Goal: Task Accomplishment & Management: Use online tool/utility

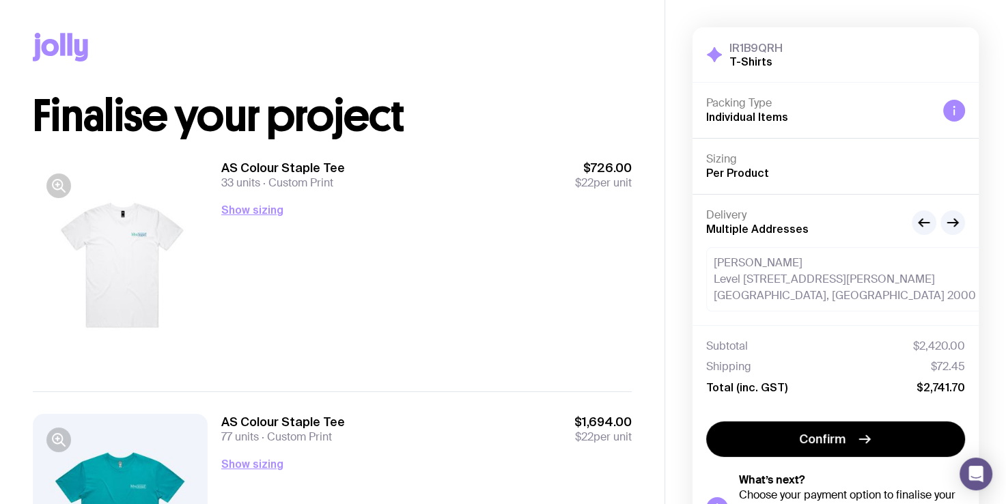
click at [126, 247] on div at bounding box center [120, 265] width 175 height 210
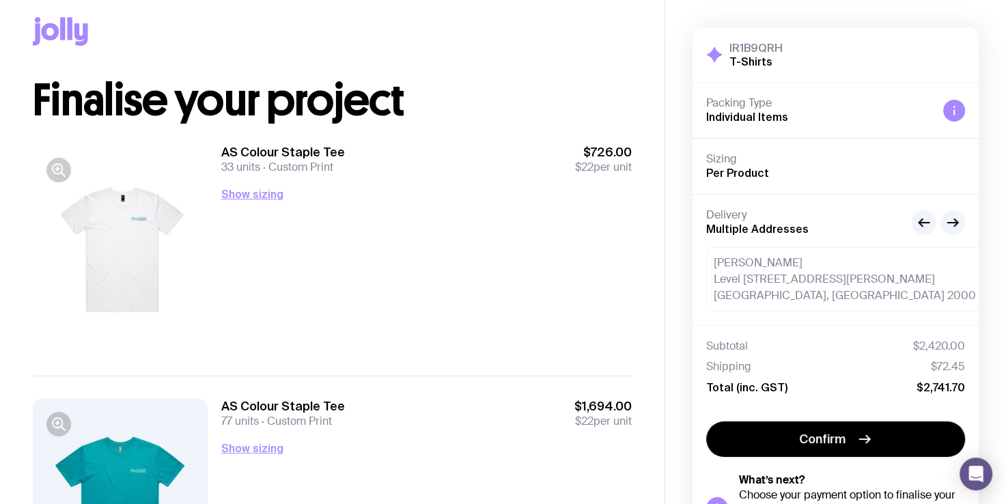
scroll to position [9, 0]
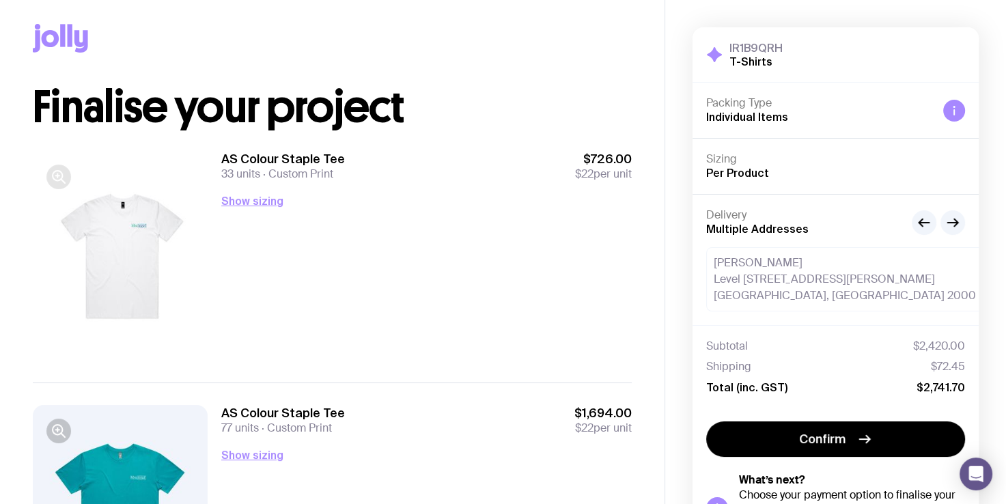
click at [58, 175] on icon "button" at bounding box center [57, 175] width 3 height 0
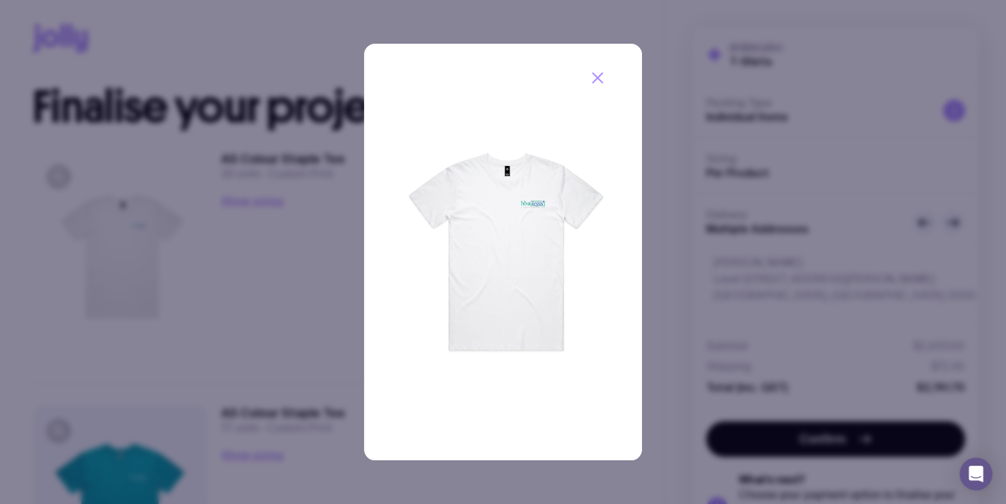
click at [535, 182] on img at bounding box center [503, 252] width 278 height 416
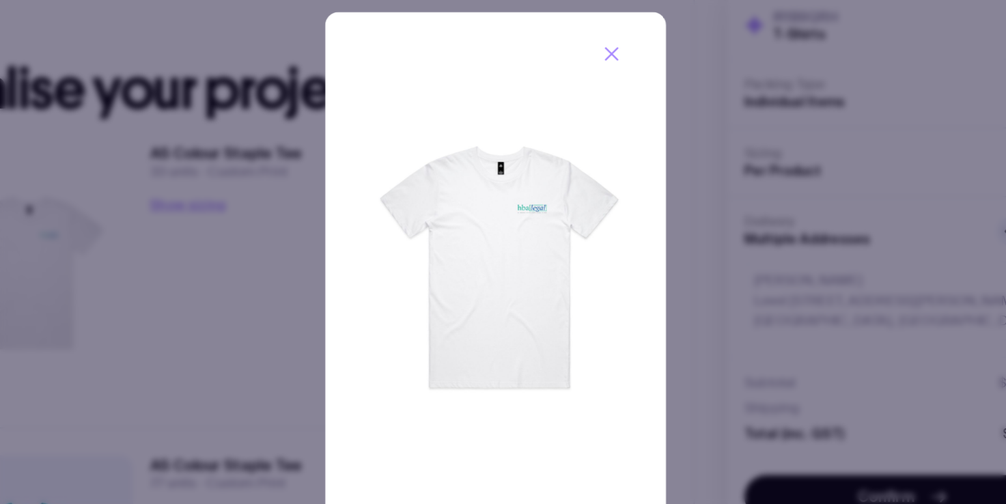
click at [599, 61] on button "button" at bounding box center [598, 78] width 36 height 36
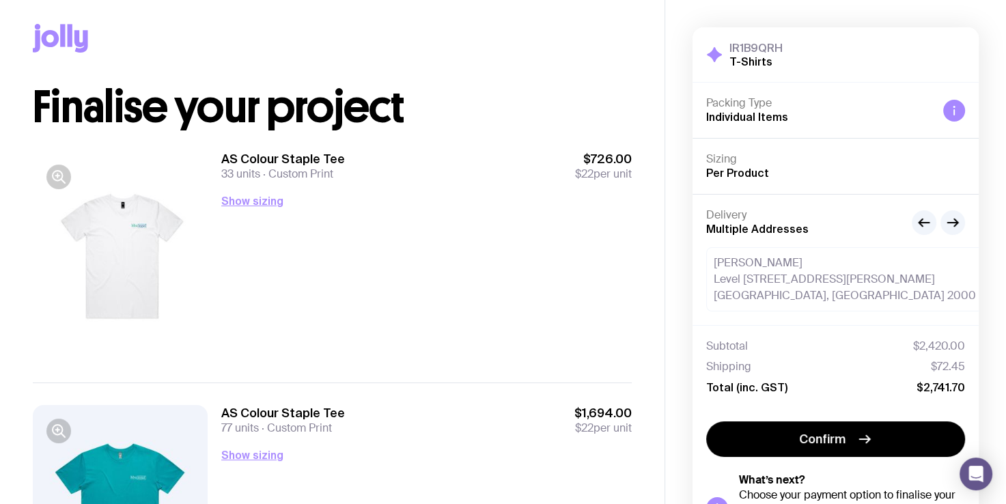
scroll to position [130, 0]
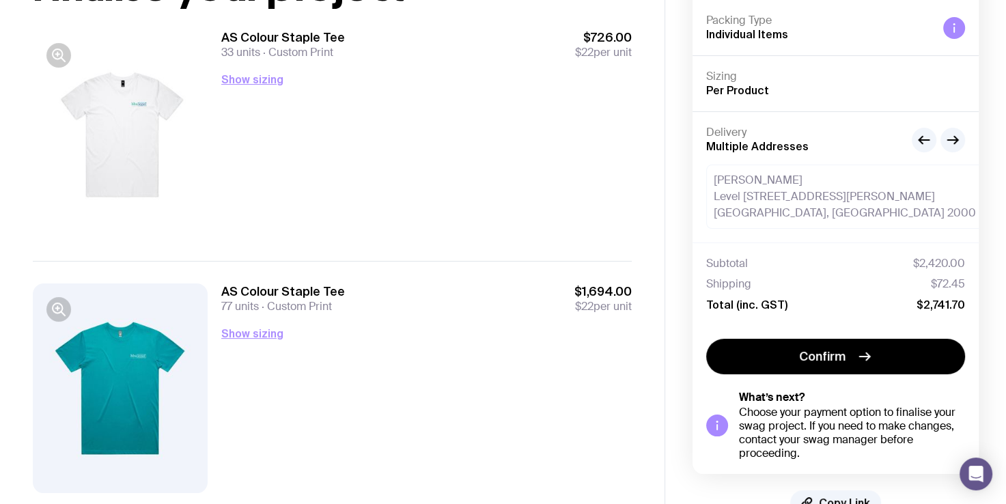
click at [110, 392] on div at bounding box center [120, 388] width 175 height 210
click at [53, 312] on icon "button" at bounding box center [59, 309] width 16 height 16
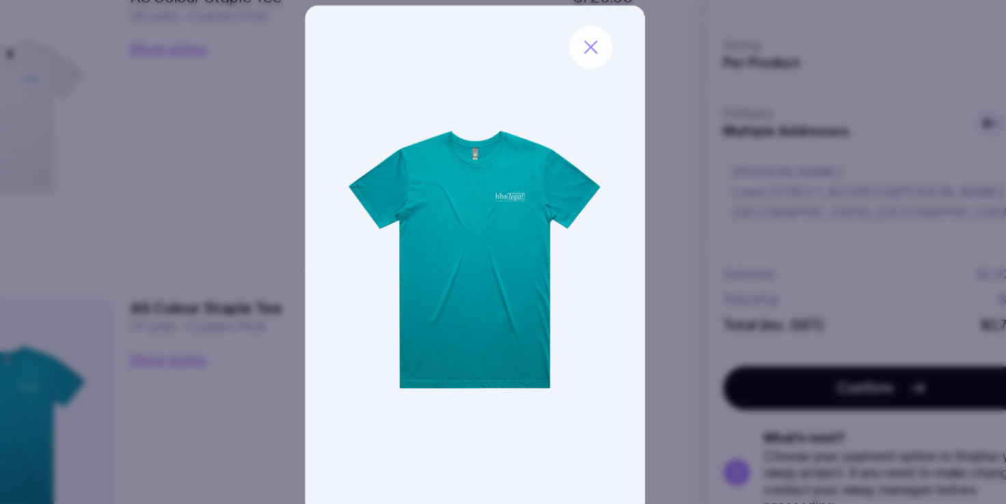
click at [598, 76] on icon "button" at bounding box center [598, 78] width 10 height 10
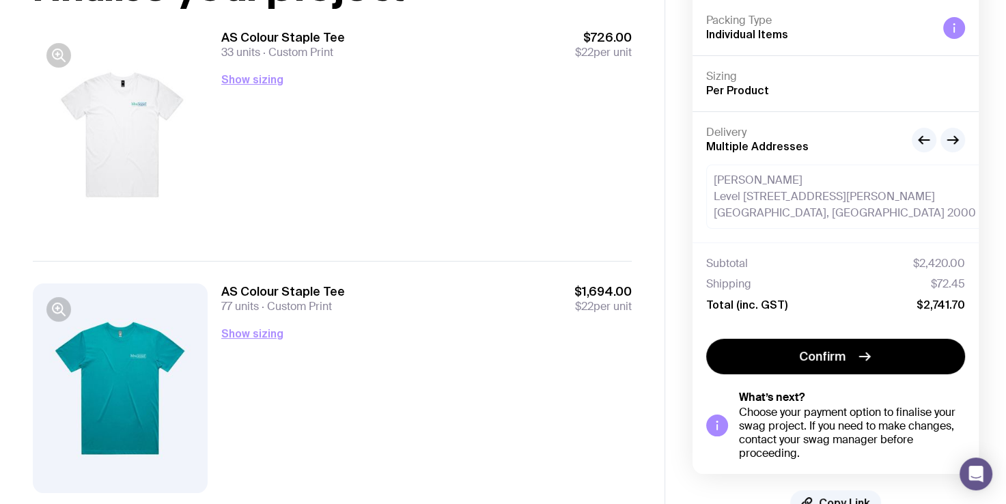
click at [128, 116] on div at bounding box center [120, 134] width 175 height 210
click at [55, 54] on icon "button" at bounding box center [59, 55] width 16 height 16
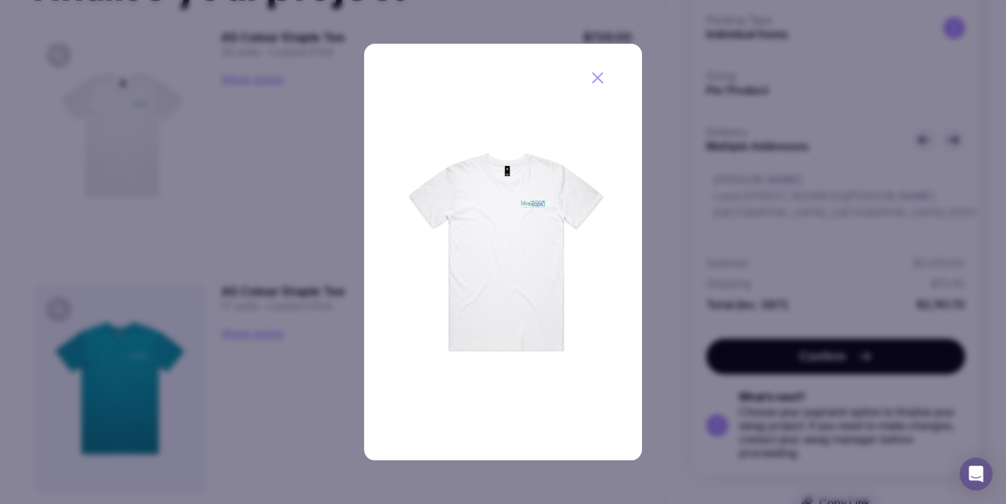
click at [598, 72] on icon "button" at bounding box center [597, 78] width 16 height 16
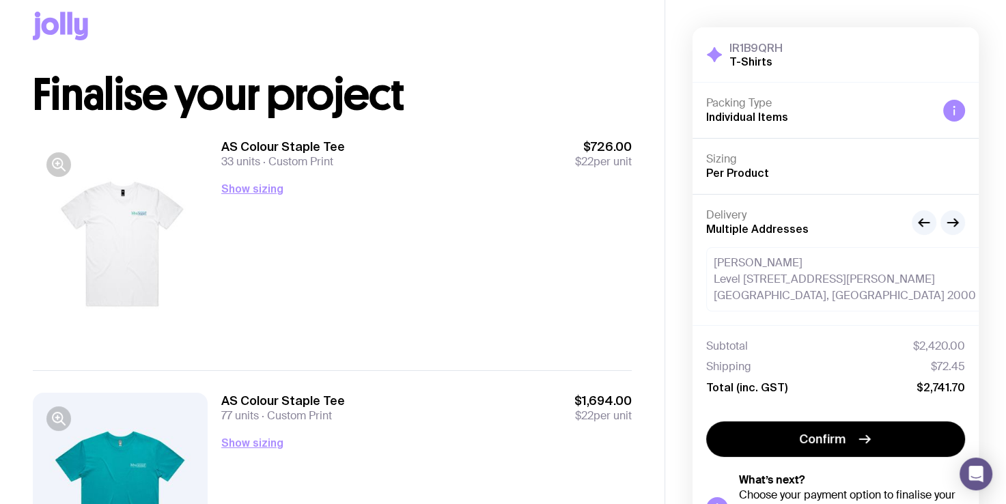
scroll to position [20, 0]
click at [956, 217] on icon "button" at bounding box center [952, 222] width 16 height 16
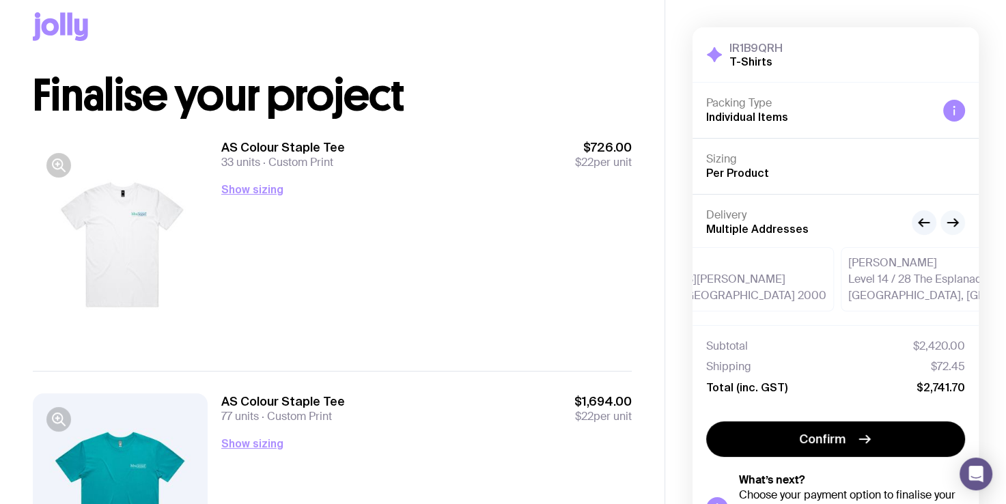
click at [952, 220] on icon "button" at bounding box center [952, 222] width 16 height 16
click at [920, 225] on icon "button" at bounding box center [924, 222] width 16 height 16
